Goal: Task Accomplishment & Management: Manage account settings

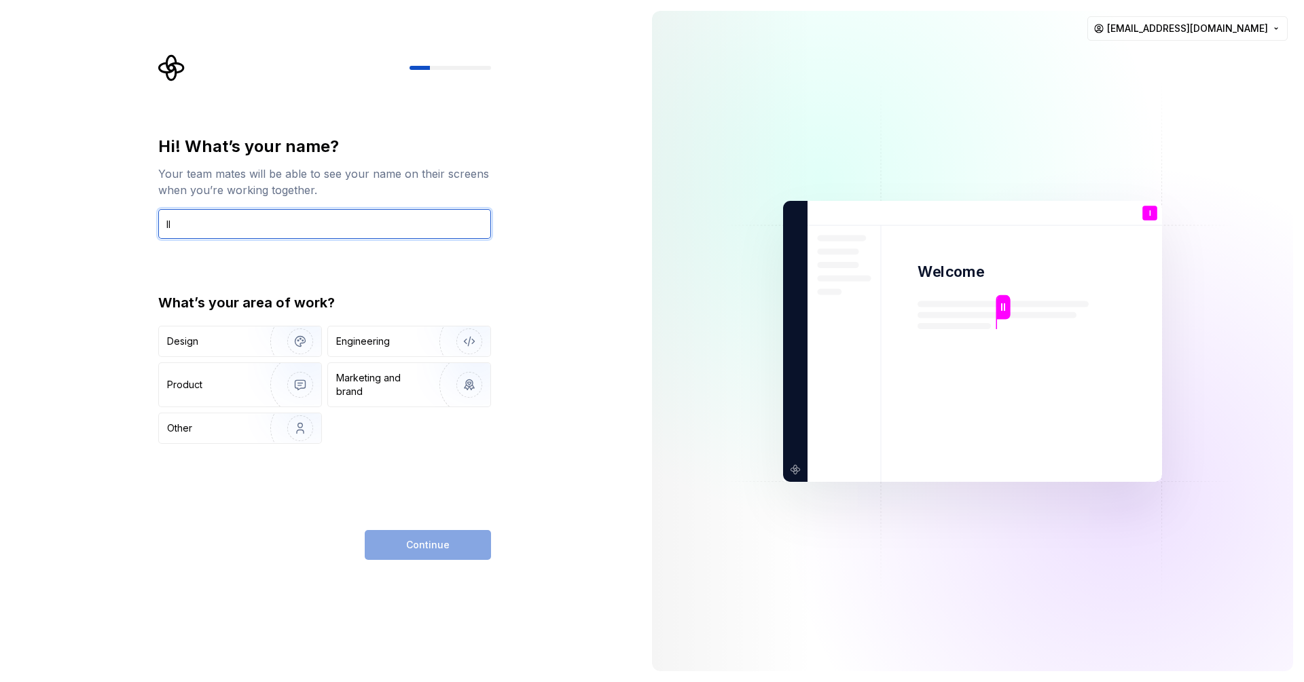
type input "l"
type input "levito"
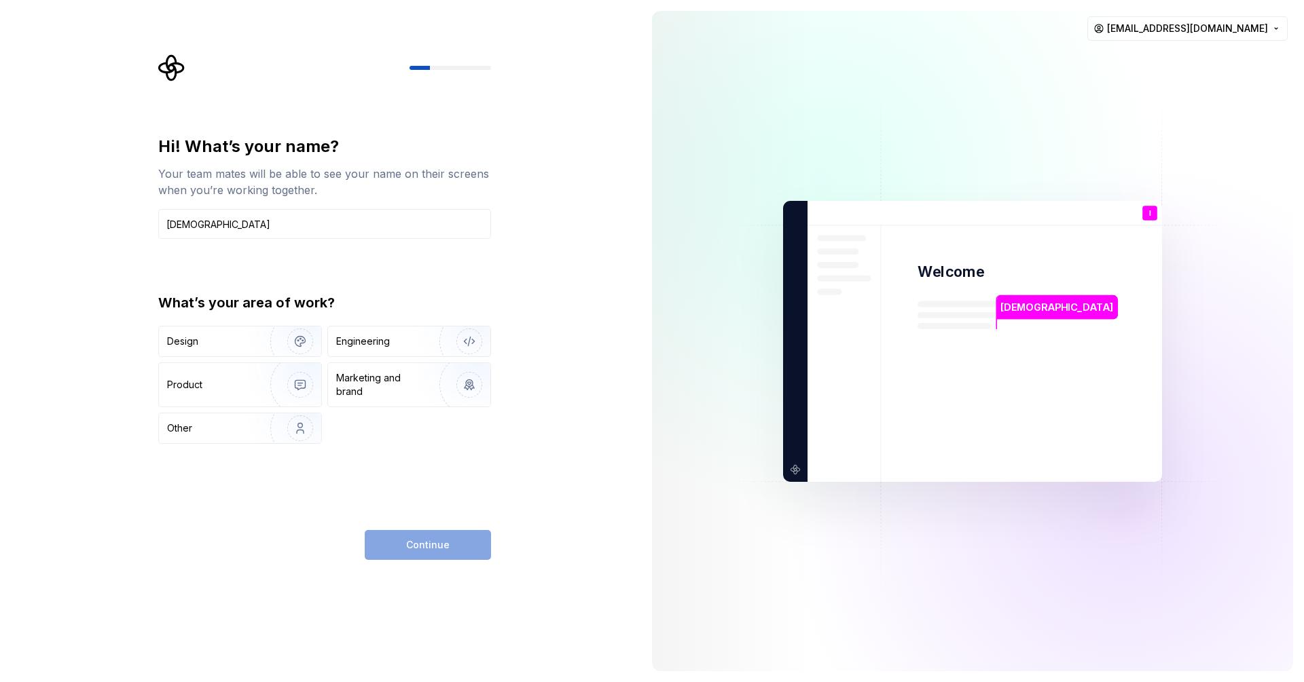
click at [386, 467] on div "Hi! What’s your name? Your team mates will be able to see your name on their sc…" at bounding box center [324, 348] width 333 height 424
click at [377, 333] on div "Engineering" at bounding box center [409, 342] width 162 height 30
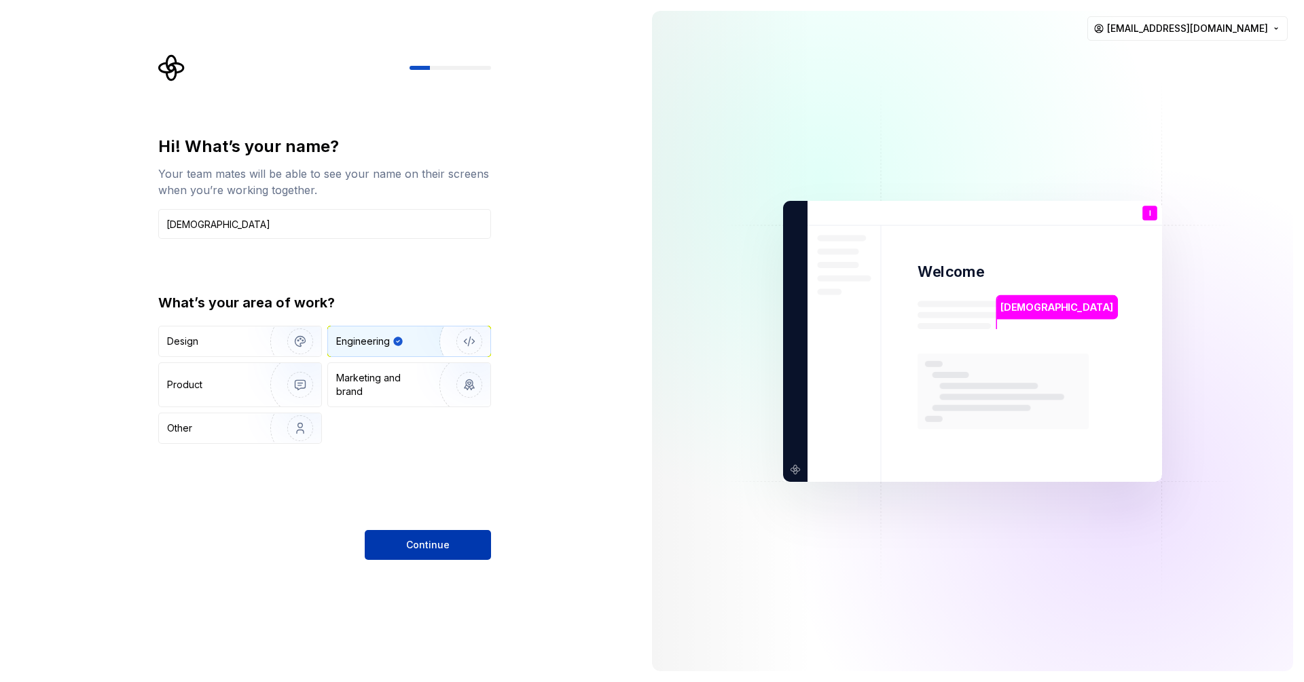
click at [424, 543] on span "Continue" at bounding box center [427, 546] width 43 height 14
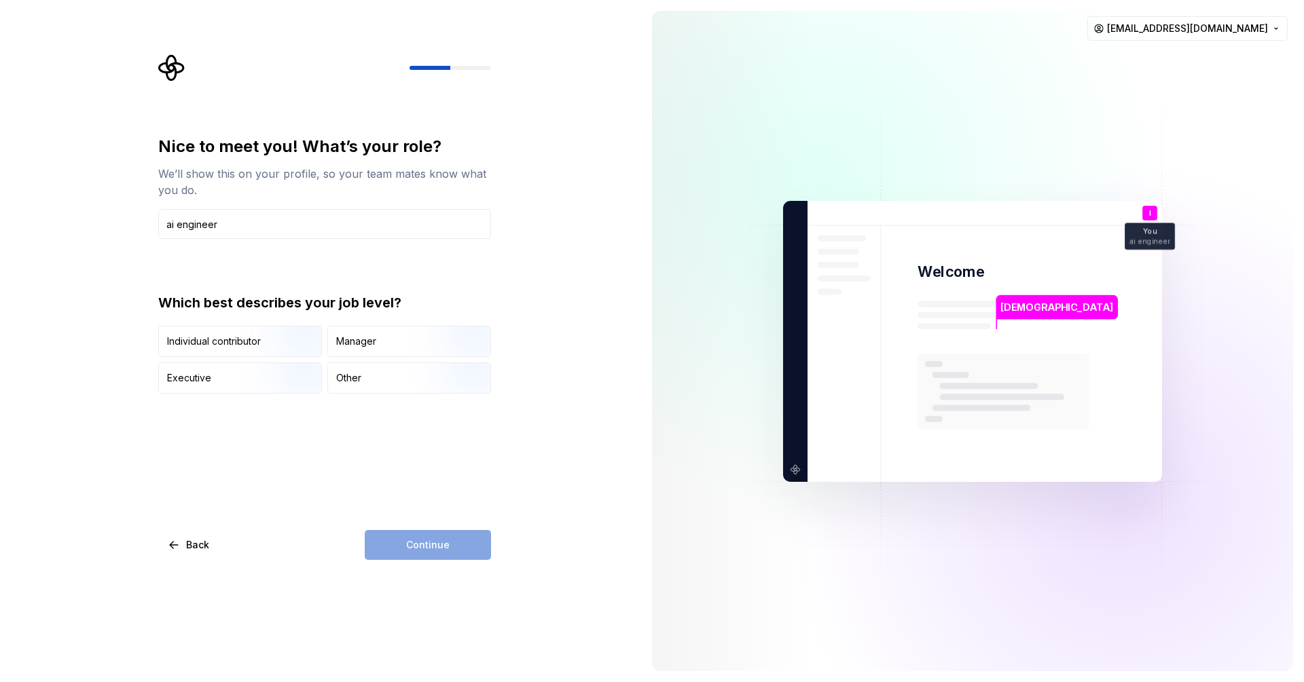
type input "ai engineer"
click at [445, 553] on div "Continue" at bounding box center [428, 545] width 126 height 30
click at [269, 343] on img "button" at bounding box center [288, 358] width 87 height 91
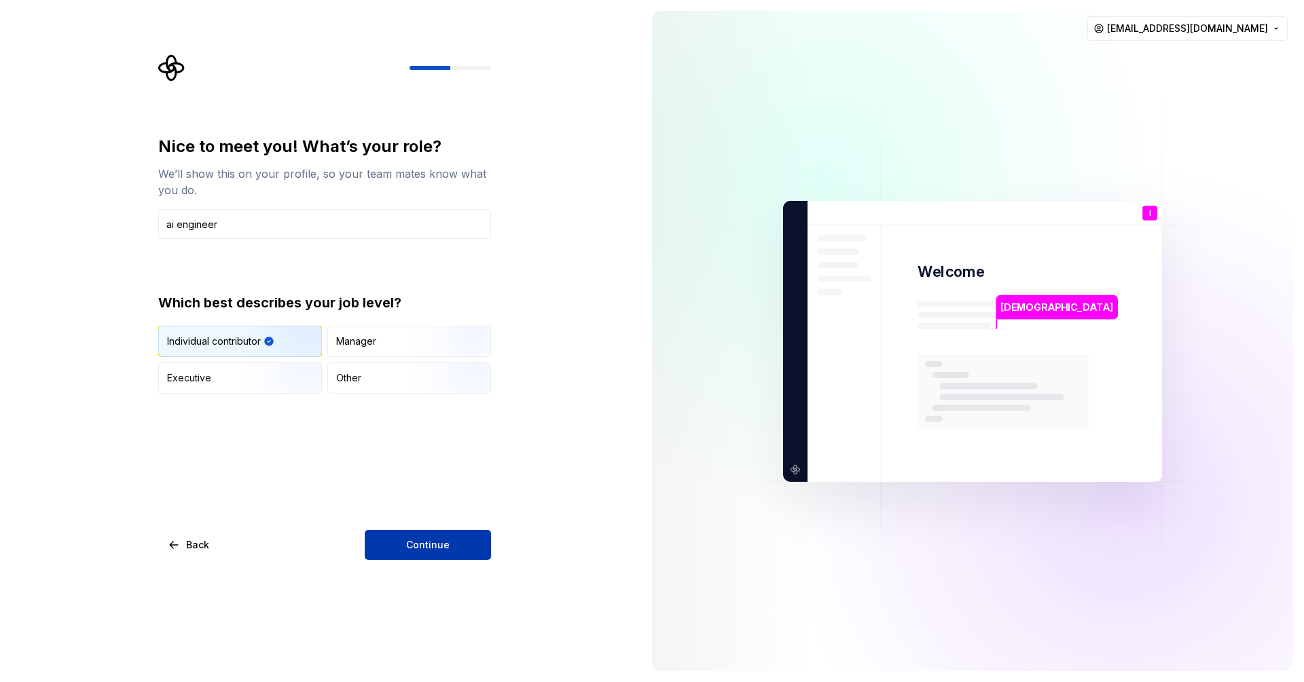
click at [441, 550] on span "Continue" at bounding box center [427, 546] width 43 height 14
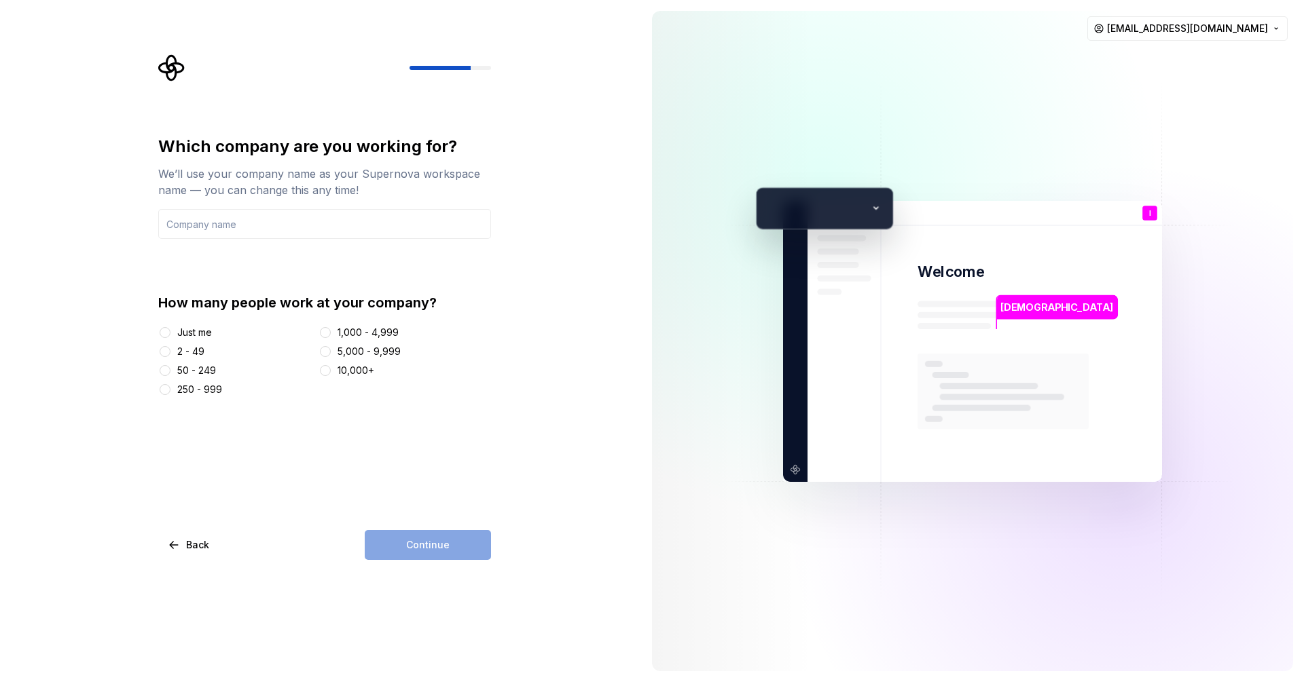
click at [190, 351] on div "2 - 49" at bounding box center [190, 352] width 27 height 14
click at [170, 351] on button "2 - 49" at bounding box center [165, 351] width 11 height 11
click at [246, 234] on input "text" at bounding box center [324, 224] width 333 height 30
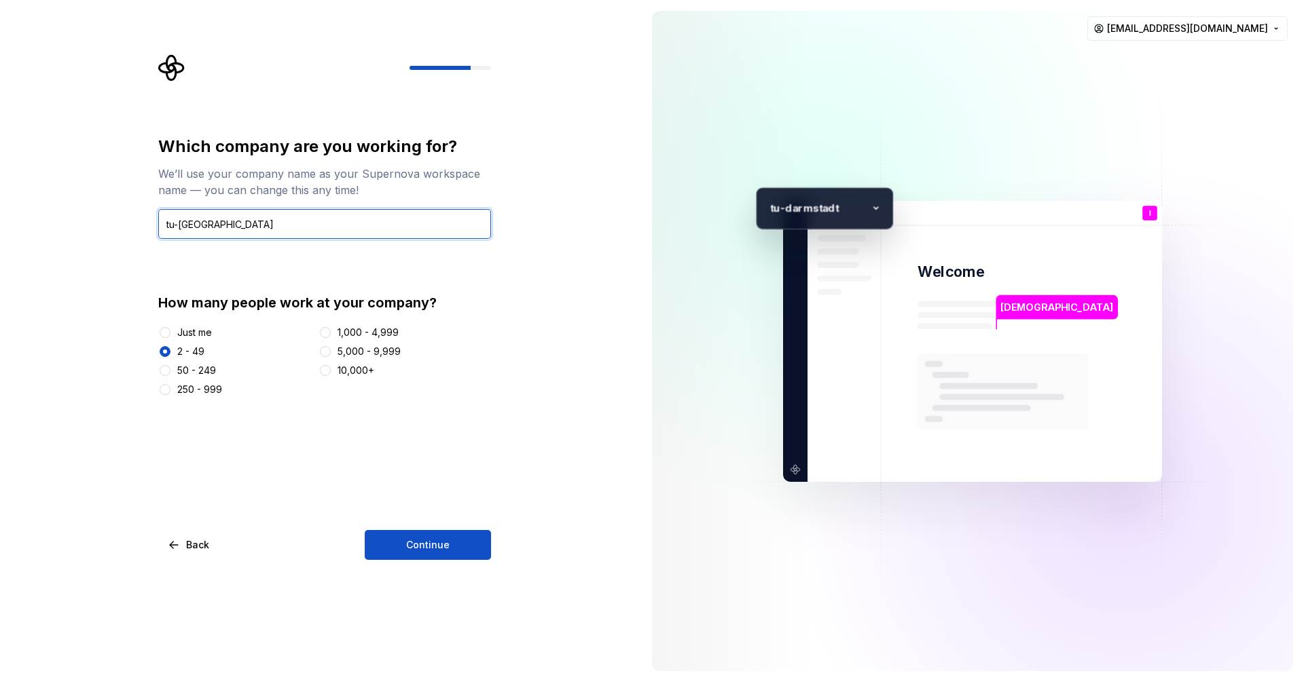
drag, startPoint x: 232, startPoint y: 221, endPoint x: 175, endPoint y: 221, distance: 56.4
click at [175, 221] on input "tu-darmstadt" at bounding box center [324, 224] width 333 height 30
type input "tuda"
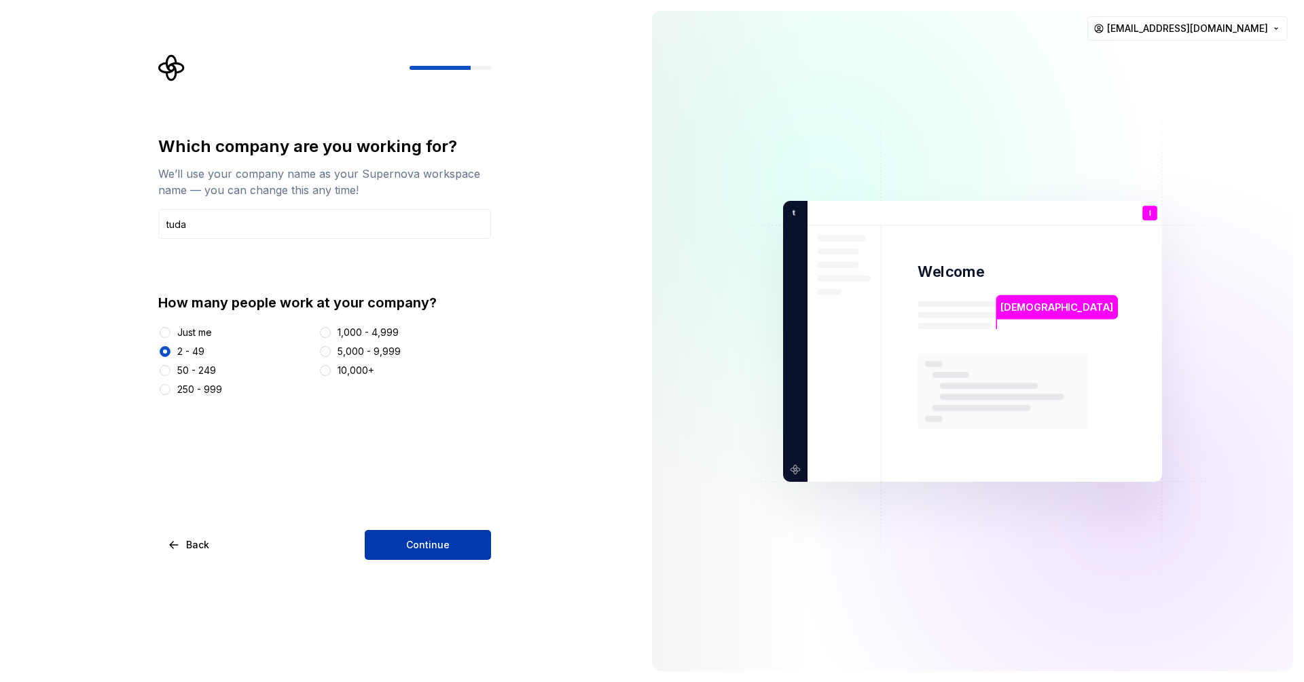
click at [452, 544] on button "Continue" at bounding box center [428, 545] width 126 height 30
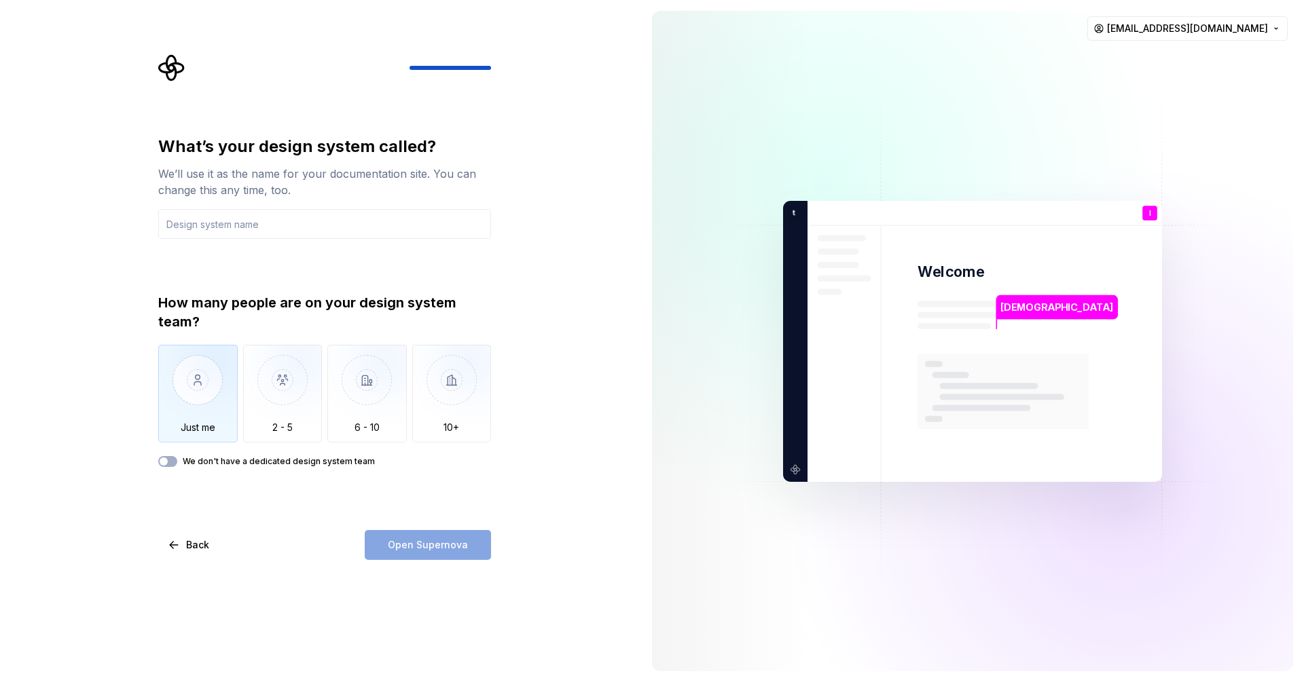
click at [179, 386] on img "button" at bounding box center [197, 390] width 79 height 91
click at [202, 221] on input "text" at bounding box center [324, 224] width 333 height 30
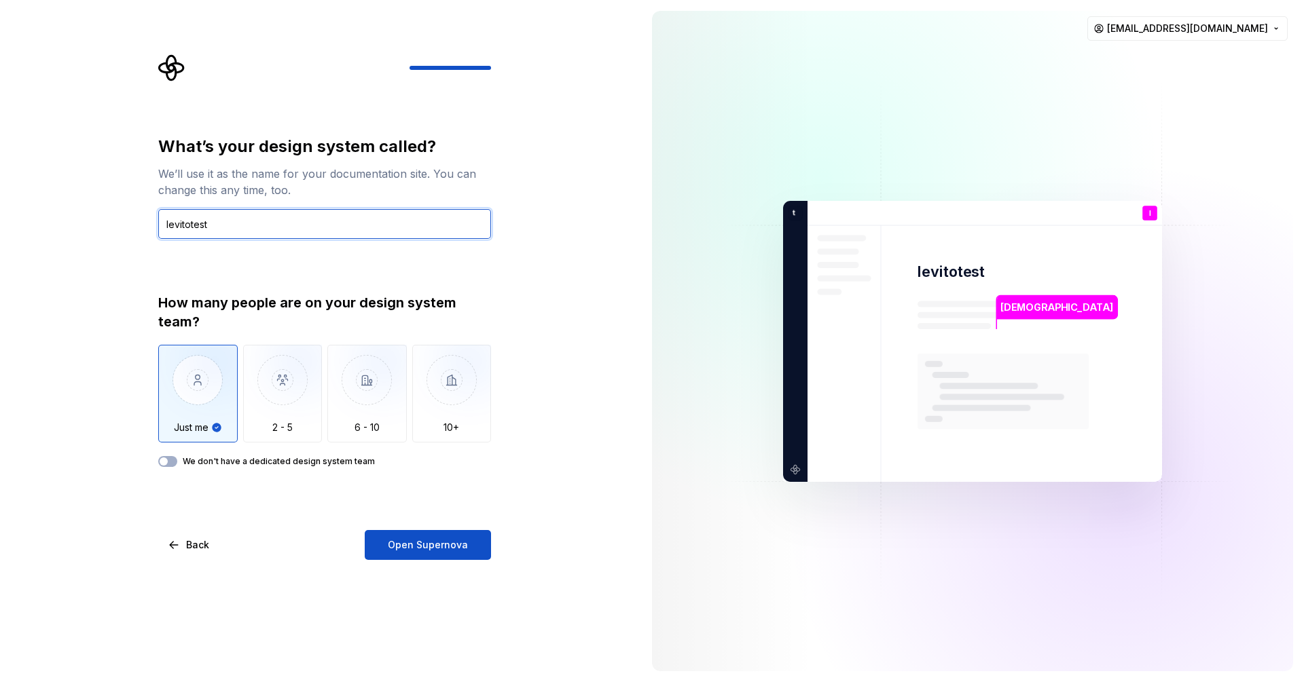
type input "levitotest"
click at [352, 462] on label "We don't have a dedicated design system team" at bounding box center [279, 461] width 192 height 11
click at [177, 462] on button "We don't have a dedicated design system team" at bounding box center [167, 461] width 19 height 11
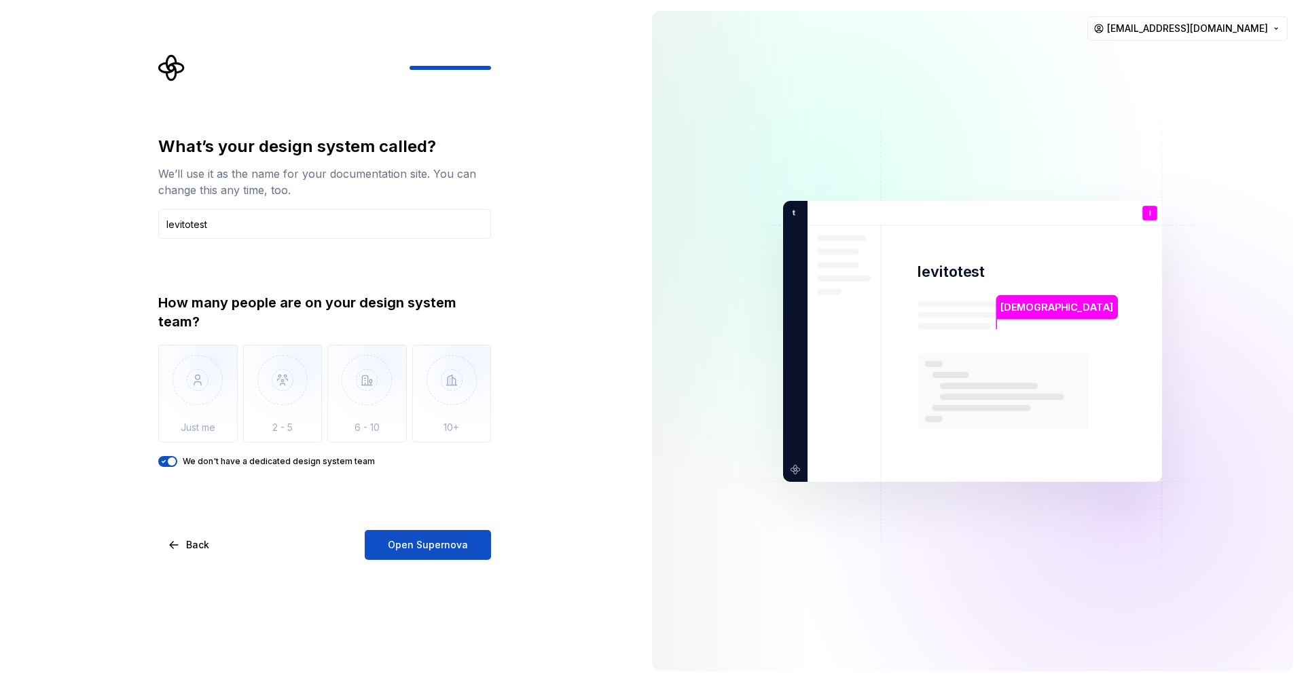
click at [352, 462] on label "We don't have a dedicated design system team" at bounding box center [279, 461] width 192 height 11
click at [177, 462] on button "We don't have a dedicated design system team" at bounding box center [167, 461] width 19 height 11
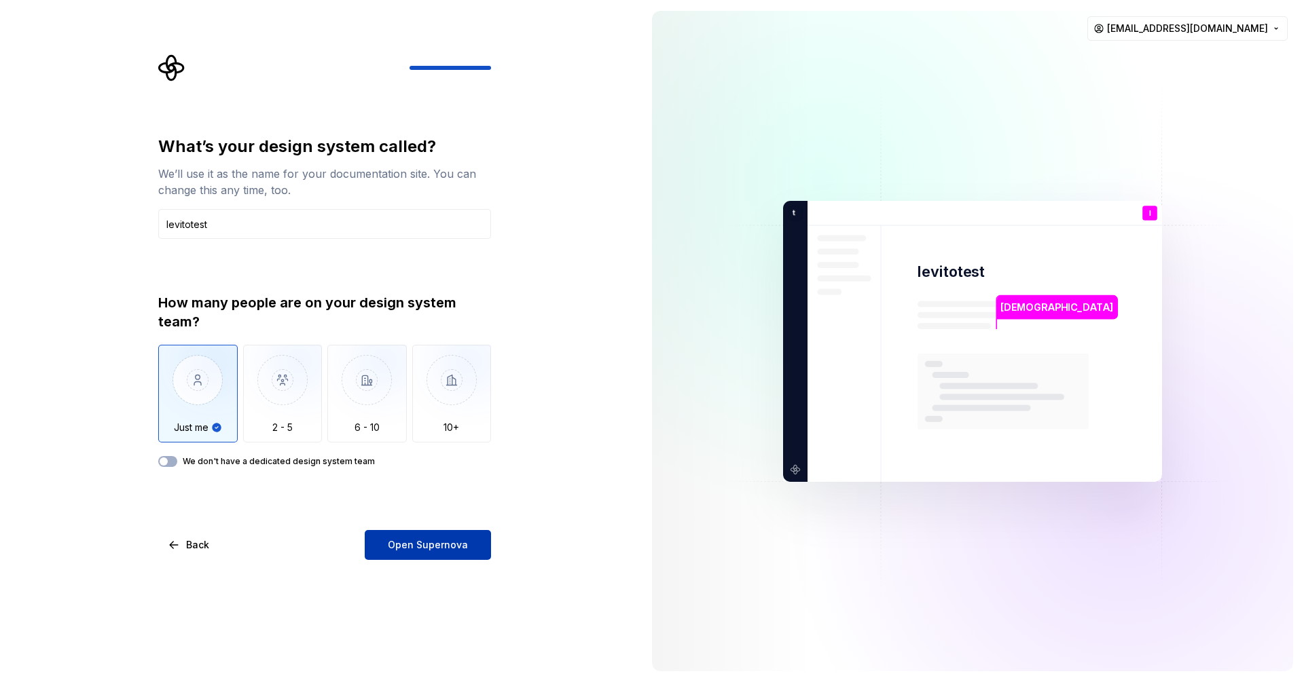
click at [455, 539] on button "Open Supernova" at bounding box center [428, 545] width 126 height 30
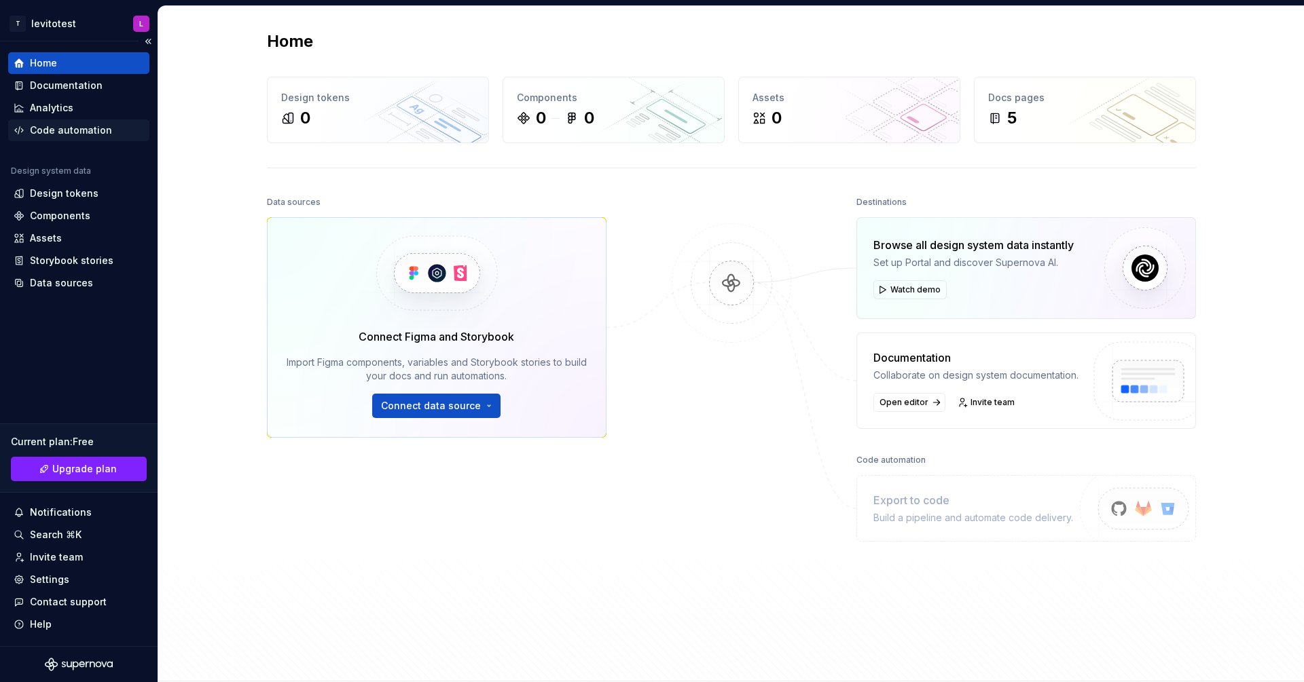
click at [70, 130] on div "Code automation" at bounding box center [71, 131] width 82 height 14
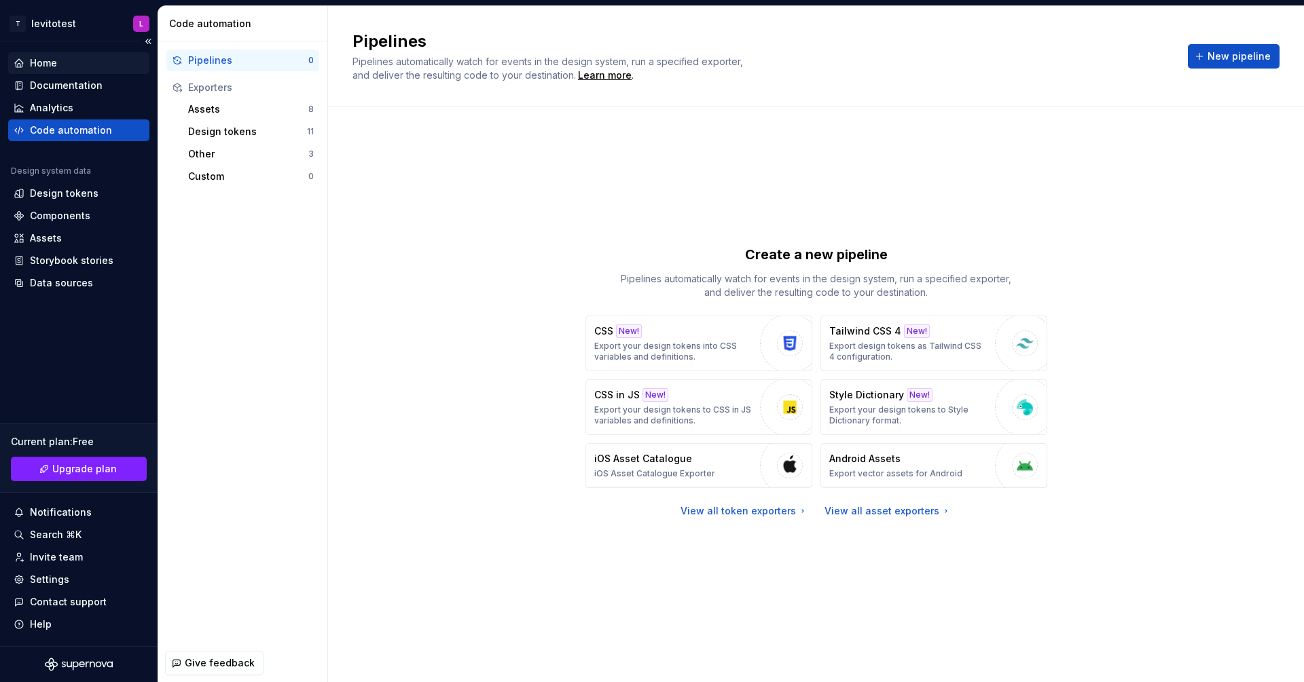
click at [60, 69] on div "Home" at bounding box center [79, 63] width 130 height 14
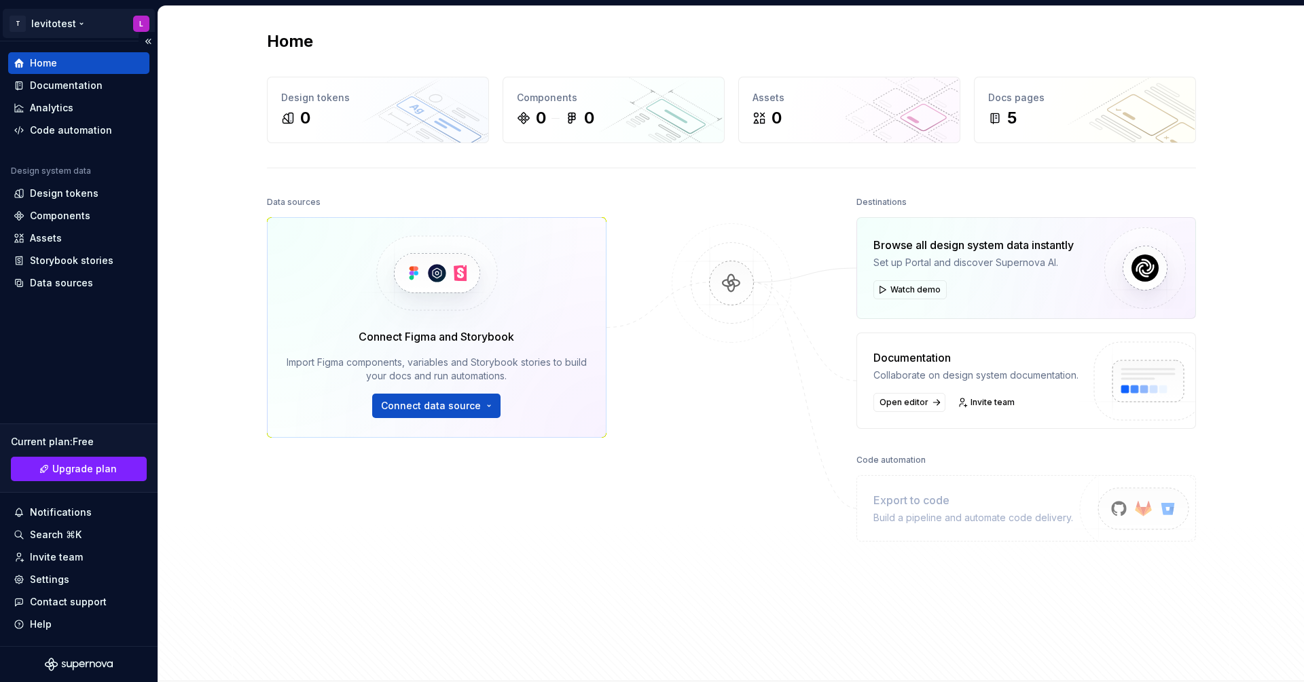
click at [141, 17] on html "T levitotest L Home Documentation Analytics Code automation Design system data …" at bounding box center [652, 341] width 1304 height 682
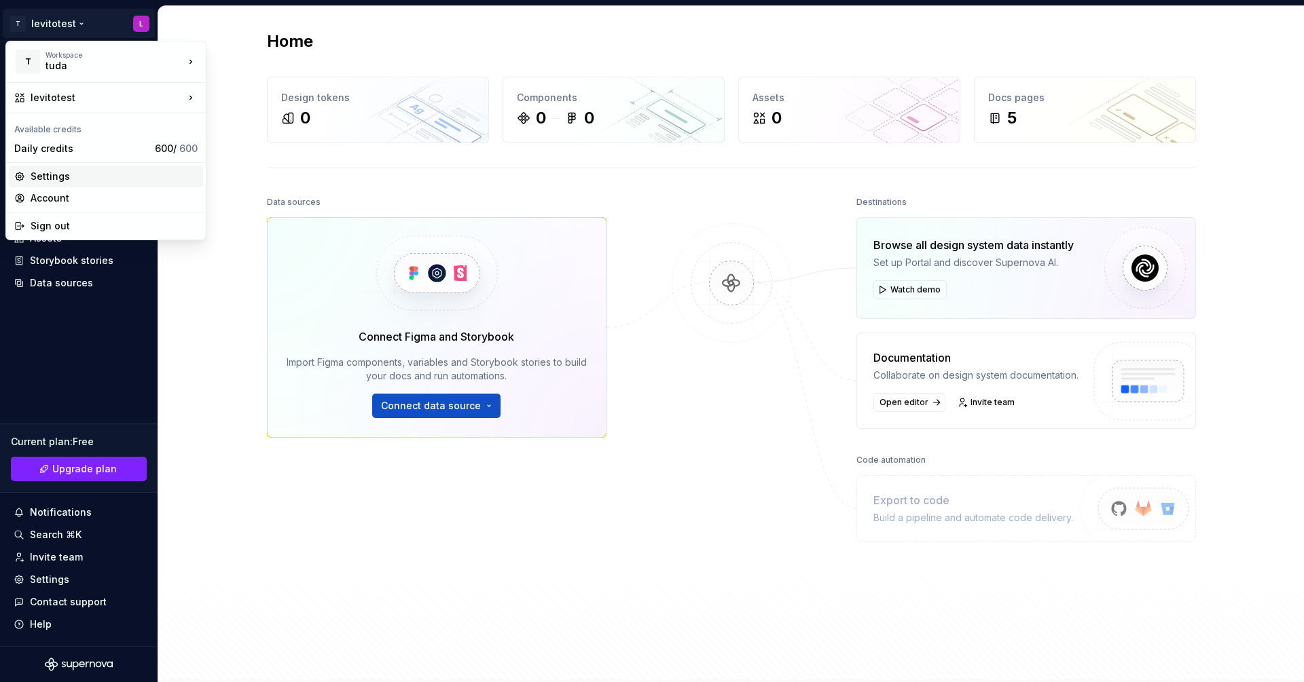
click at [91, 177] on div "Settings" at bounding box center [114, 177] width 167 height 14
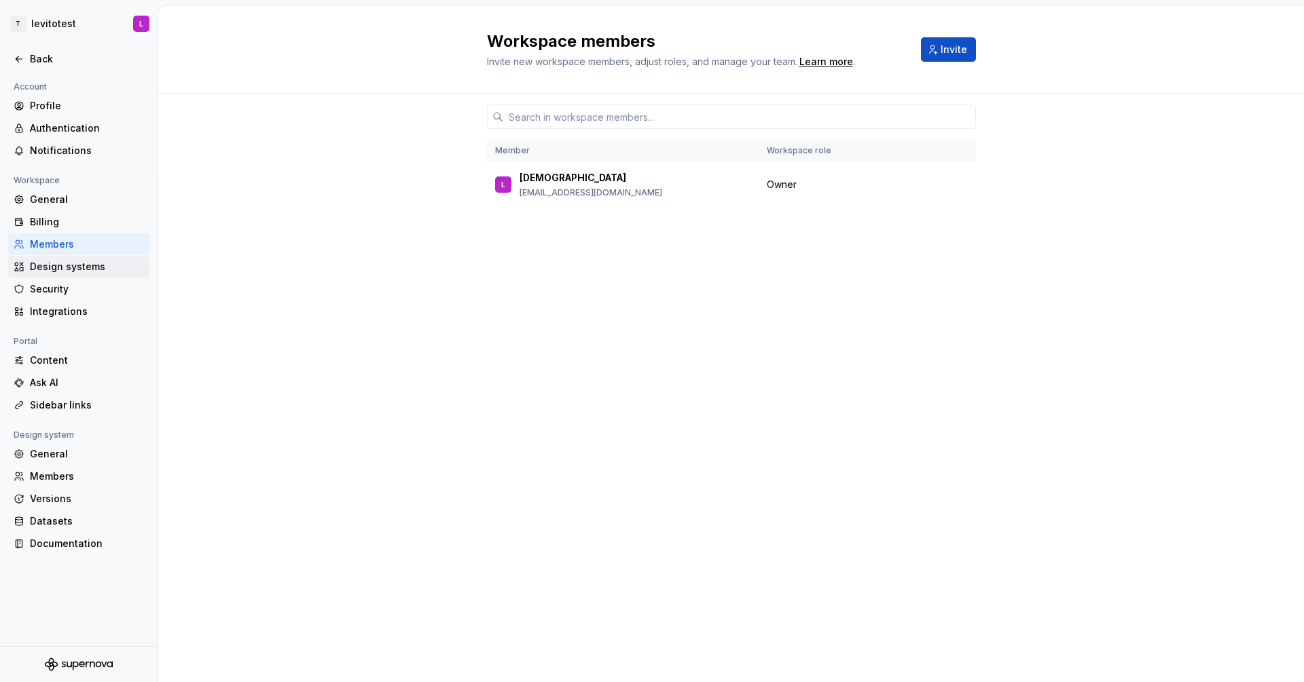
click at [94, 263] on div "Design systems" at bounding box center [87, 267] width 114 height 14
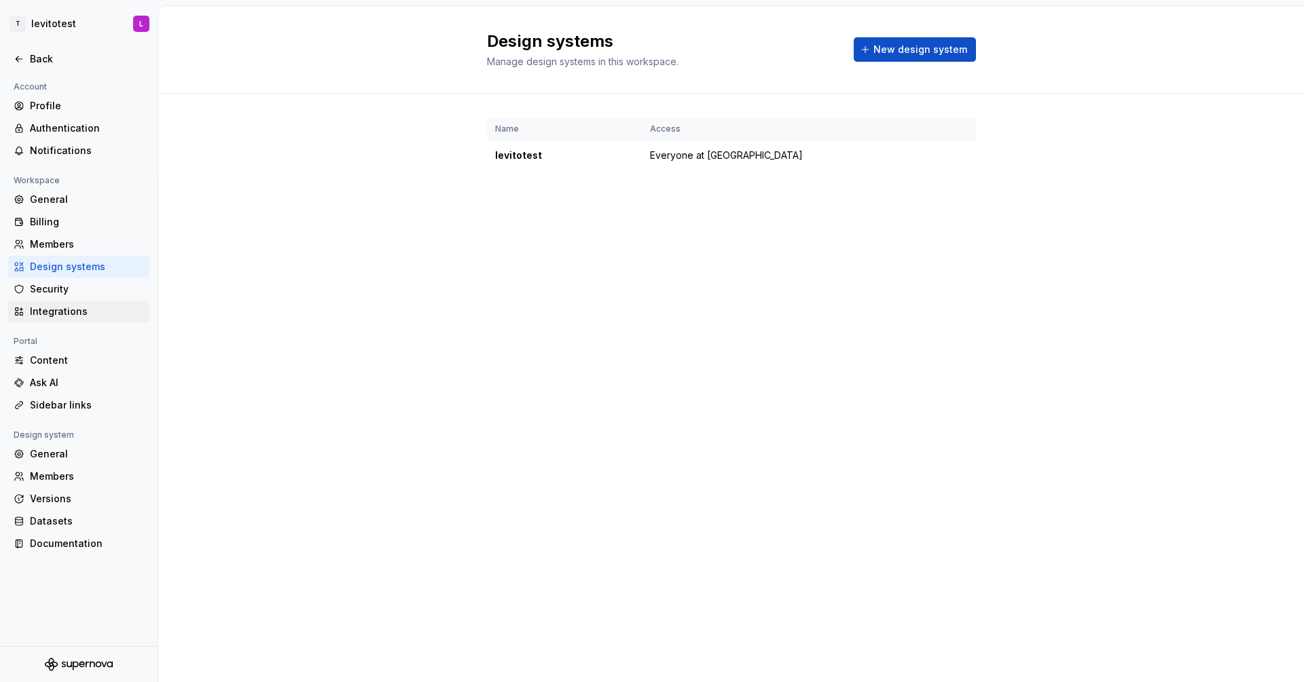
click at [83, 308] on div "Integrations" at bounding box center [87, 312] width 114 height 14
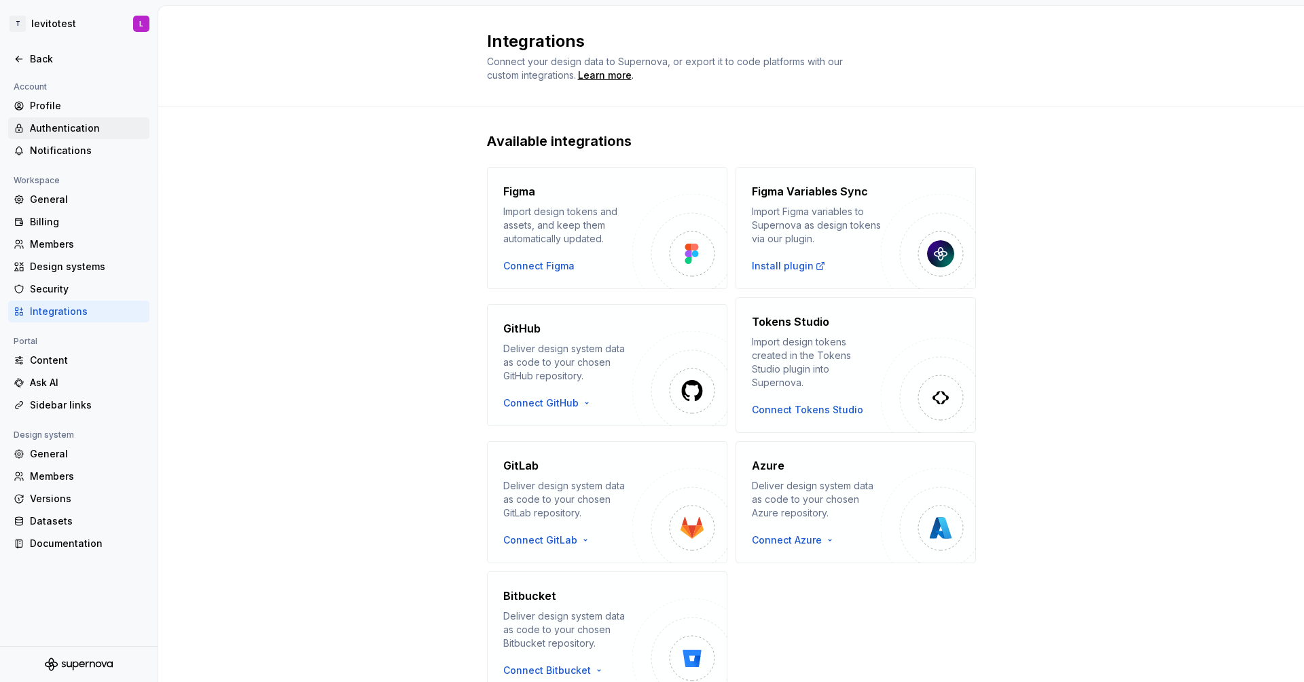
click at [79, 124] on div "Authentication" at bounding box center [87, 129] width 114 height 14
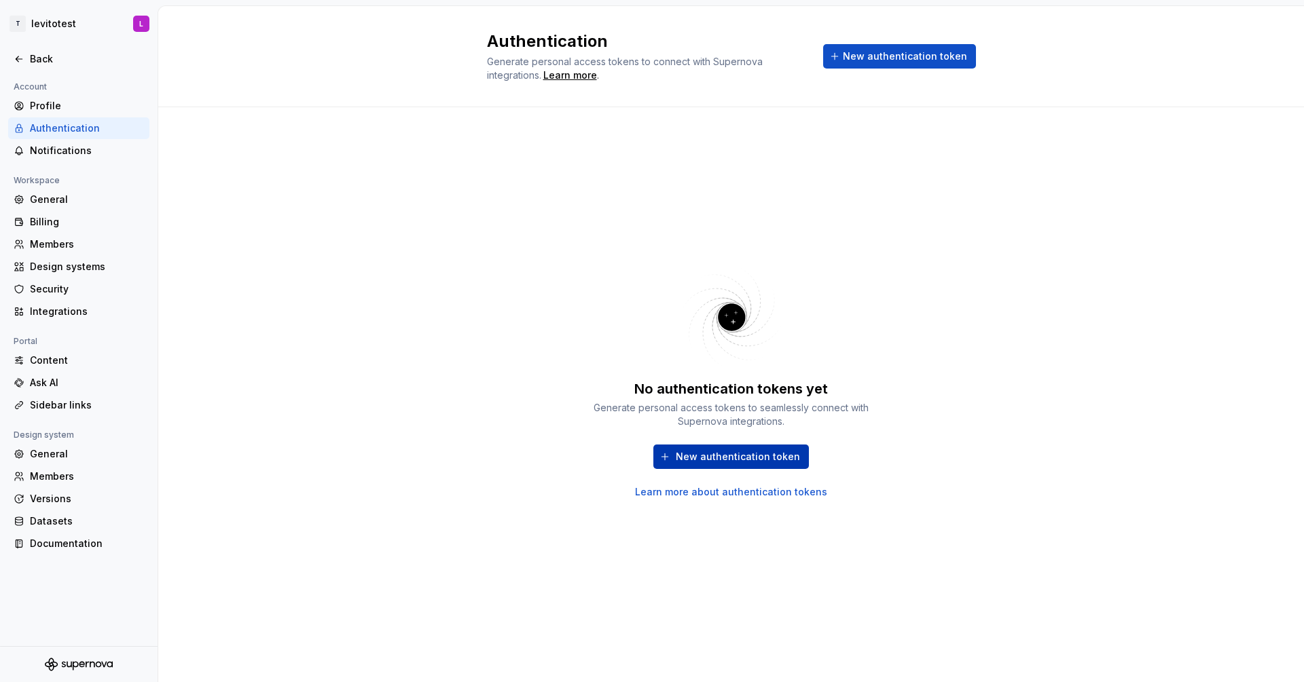
click at [637, 459] on span "New authentication token" at bounding box center [738, 457] width 124 height 14
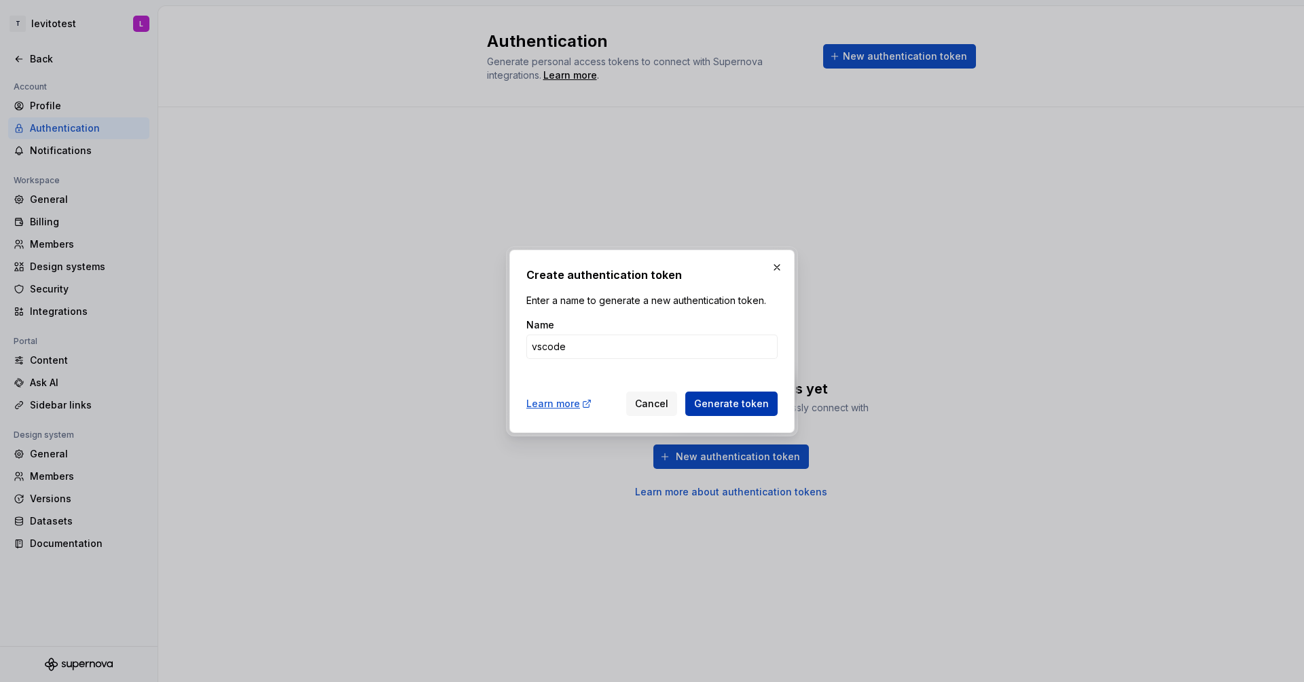
type input "vscode"
click at [637, 401] on span "Generate token" at bounding box center [731, 404] width 75 height 14
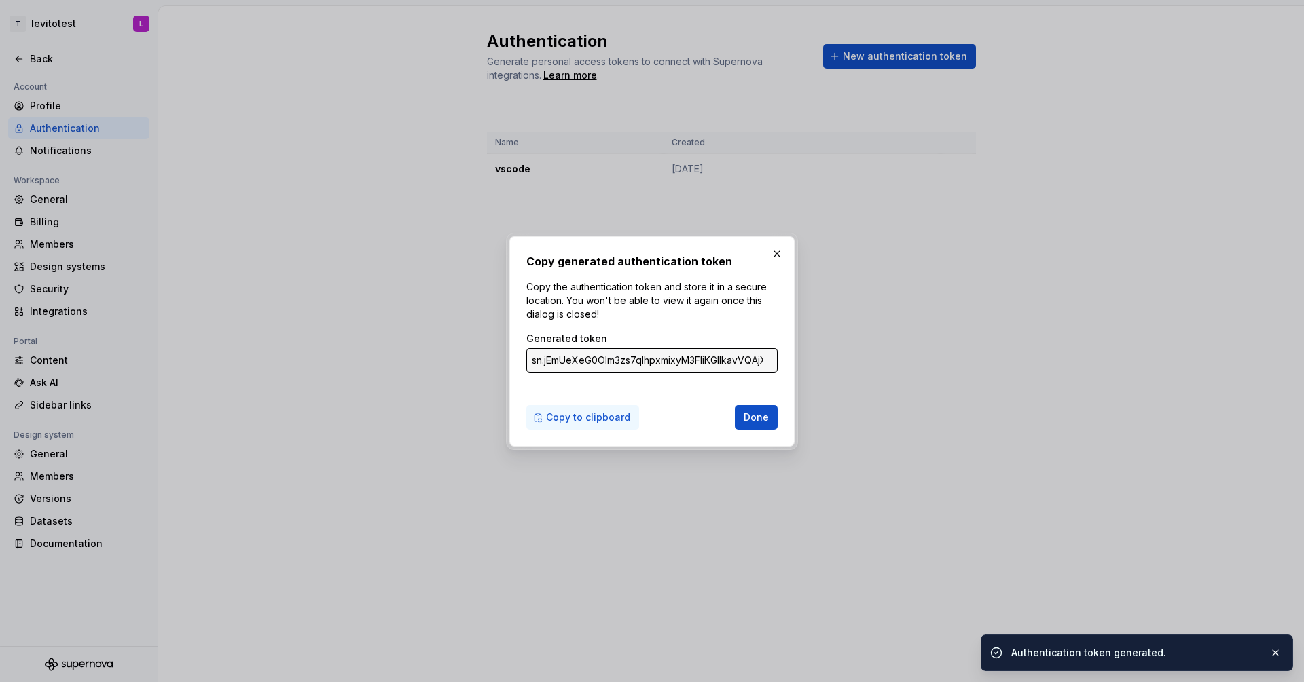
click at [599, 420] on span "Copy to clipboard" at bounding box center [588, 418] width 84 height 14
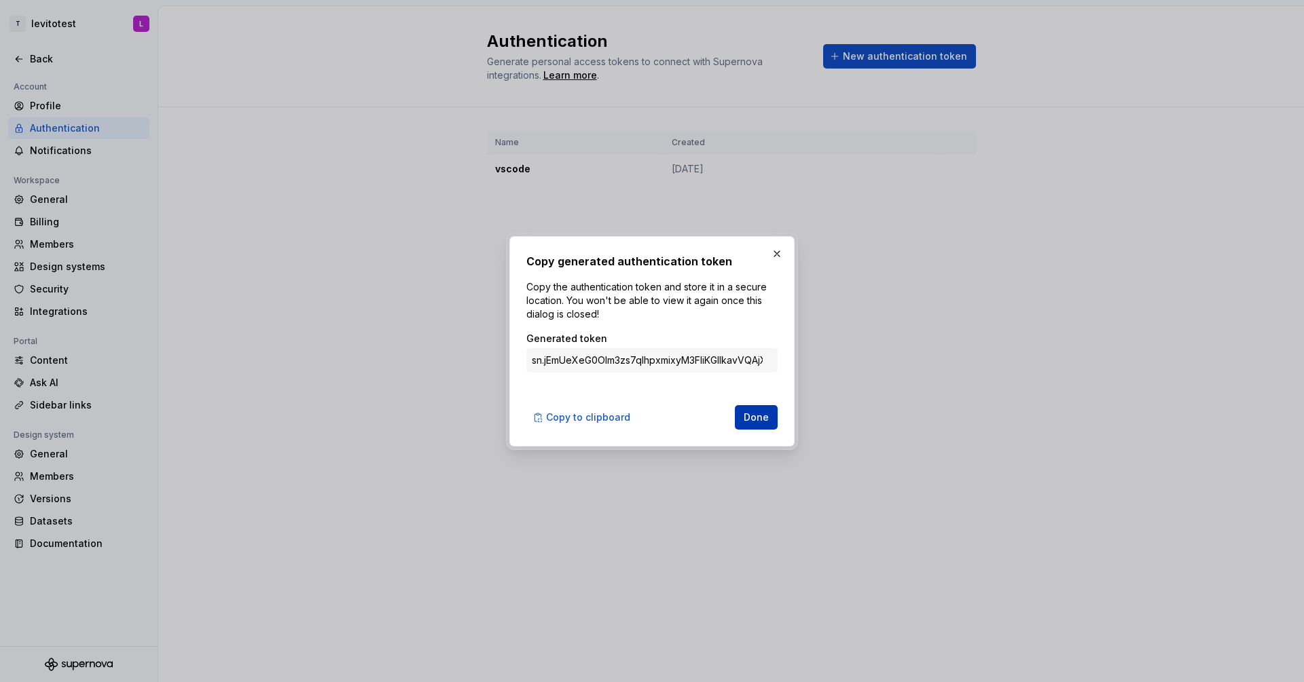
click at [637, 418] on span "Done" at bounding box center [756, 418] width 25 height 14
